Goal: Task Accomplishment & Management: Manage account settings

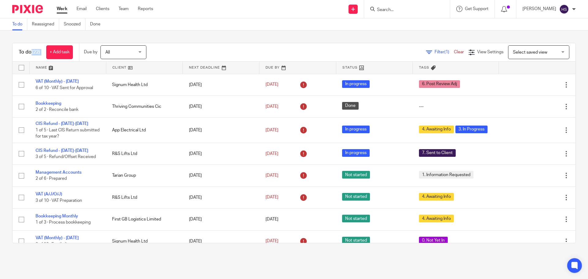
drag, startPoint x: 33, startPoint y: 50, endPoint x: 55, endPoint y: 63, distance: 25.9
click at [43, 54] on div "To do (22) + Add task" at bounding box center [46, 52] width 66 height 18
drag, startPoint x: 33, startPoint y: 9, endPoint x: 447, endPoint y: 169, distance: 444.1
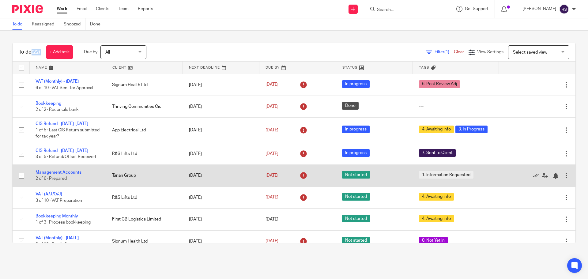
click at [33, 9] on img at bounding box center [27, 9] width 31 height 8
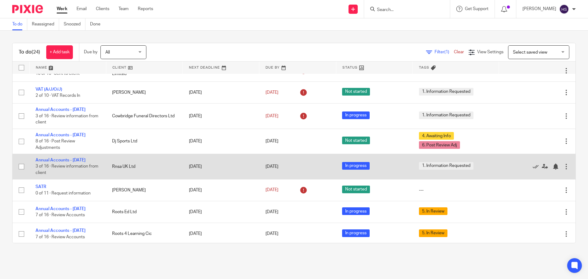
scroll to position [306, 0]
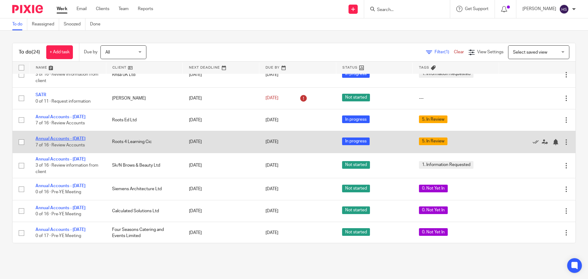
click at [70, 141] on link "Annual Accounts - [DATE]" at bounding box center [61, 139] width 50 height 4
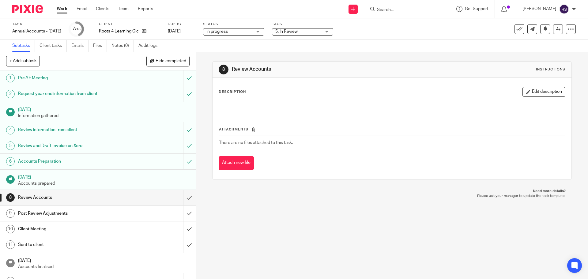
click at [313, 35] on span "5. In Review" at bounding box center [298, 31] width 46 height 6
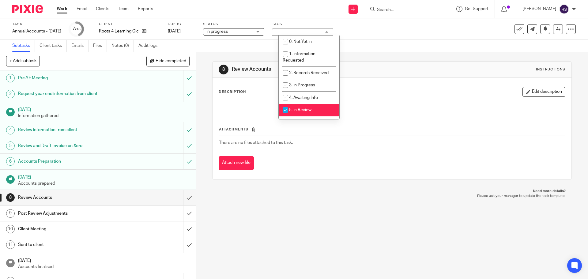
click at [302, 108] on span "5. In Review" at bounding box center [300, 110] width 22 height 4
checkbox input "false"
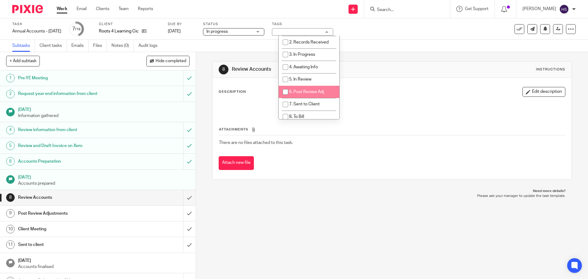
drag, startPoint x: 300, startPoint y: 89, endPoint x: 301, endPoint y: 57, distance: 31.3
click at [300, 88] on li "6. Post Review Adj" at bounding box center [309, 92] width 61 height 13
checkbox input "true"
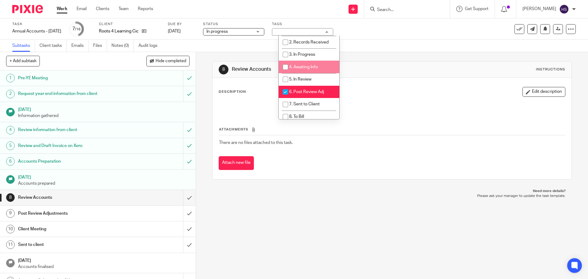
click at [301, 62] on li "4. Awaiting Info" at bounding box center [309, 67] width 61 height 13
checkbox input "true"
click at [399, 38] on div "Task Annual Accounts - May 2025 Save Annual Accounts - May 2025 7 /16 Client Ro…" at bounding box center [294, 28] width 588 height 21
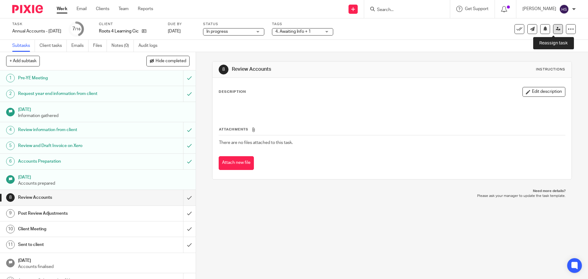
click at [556, 32] on link at bounding box center [558, 29] width 10 height 10
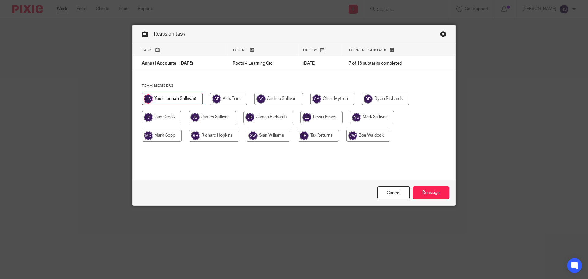
click at [340, 95] on input "radio" at bounding box center [332, 99] width 44 height 12
radio input "true"
click at [435, 191] on input "Reassign" at bounding box center [431, 192] width 36 height 13
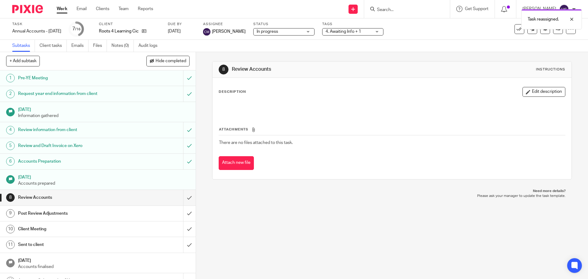
click at [35, 11] on img at bounding box center [27, 9] width 31 height 8
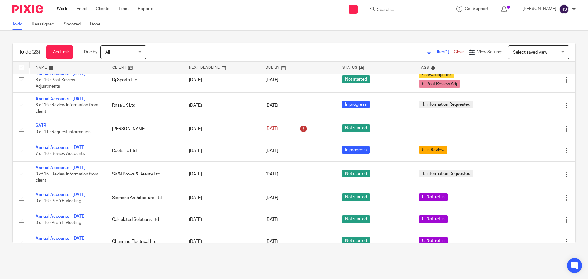
scroll to position [153, 0]
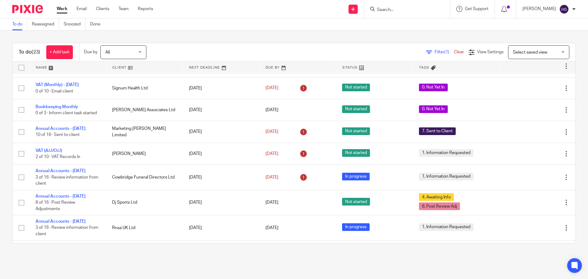
click at [376, 37] on div "To do (23) + Add task Due by All All Today Tomorrow This week Next week This mo…" at bounding box center [294, 143] width 588 height 225
click at [242, 38] on div "To do (23) + Add task Due by All All Today Tomorrow This week Next week This mo…" at bounding box center [294, 143] width 588 height 225
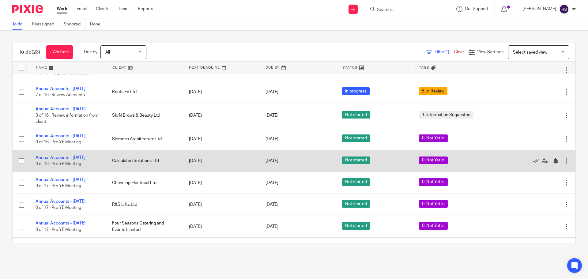
scroll to position [299, 0]
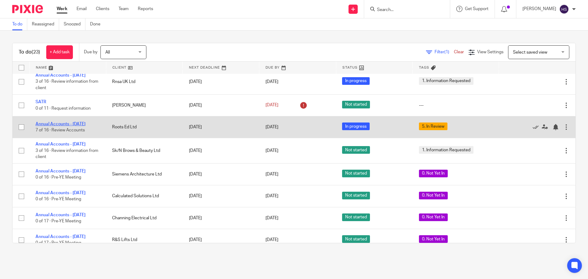
click at [71, 126] on link "Annual Accounts - [DATE]" at bounding box center [61, 124] width 50 height 4
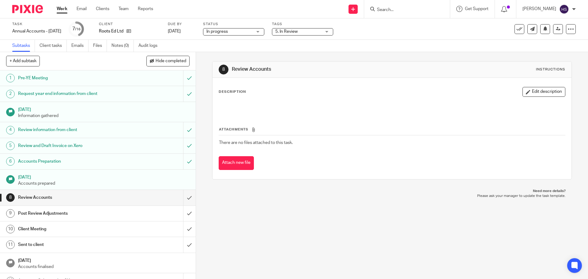
click at [306, 33] on span "5. In Review" at bounding box center [298, 31] width 46 height 6
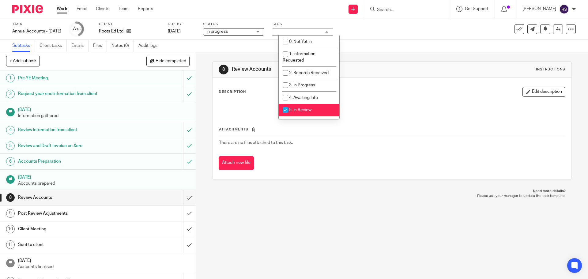
drag, startPoint x: 306, startPoint y: 105, endPoint x: 309, endPoint y: 97, distance: 8.4
click at [306, 104] on li "5. In Review" at bounding box center [309, 110] width 61 height 13
checkbox input "false"
drag, startPoint x: 309, startPoint y: 97, endPoint x: 371, endPoint y: 51, distance: 77.3
click at [310, 97] on span "4. Awaiting Info" at bounding box center [303, 98] width 29 height 4
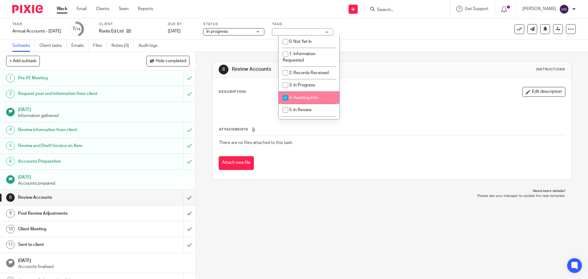
checkbox input "true"
click at [377, 42] on div "Subtasks Client tasks Emails Files Notes (0) Audit logs" at bounding box center [294, 46] width 588 height 12
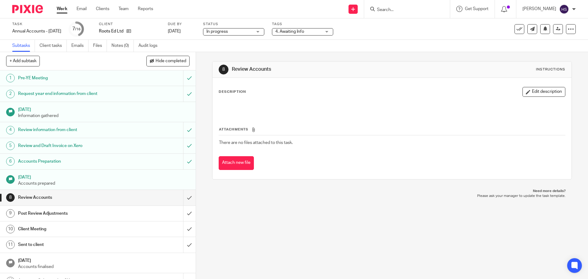
click at [16, 16] on div at bounding box center [25, 9] width 51 height 18
click at [16, 11] on img at bounding box center [27, 9] width 31 height 8
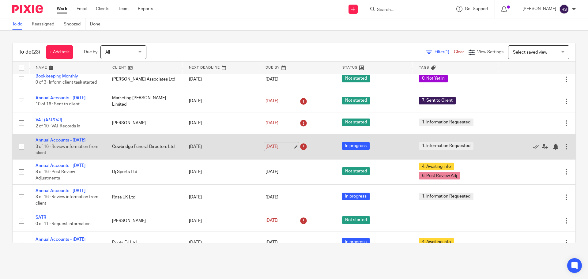
scroll to position [361, 0]
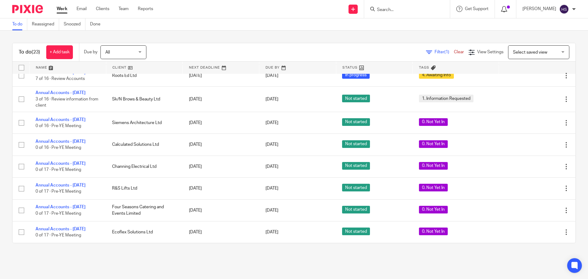
click at [507, 10] on icon at bounding box center [504, 9] width 6 height 6
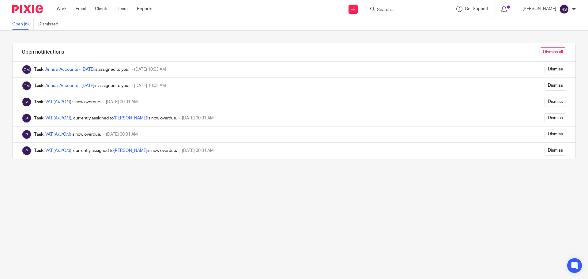
click at [551, 51] on input "Dismiss all" at bounding box center [553, 52] width 27 height 10
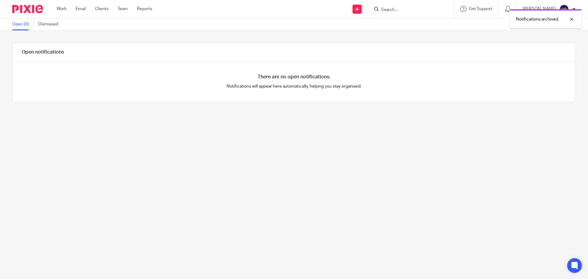
click at [7, 6] on div at bounding box center [25, 9] width 51 height 18
click at [31, 10] on img at bounding box center [27, 9] width 31 height 8
